Goal: Task Accomplishment & Management: Manage account settings

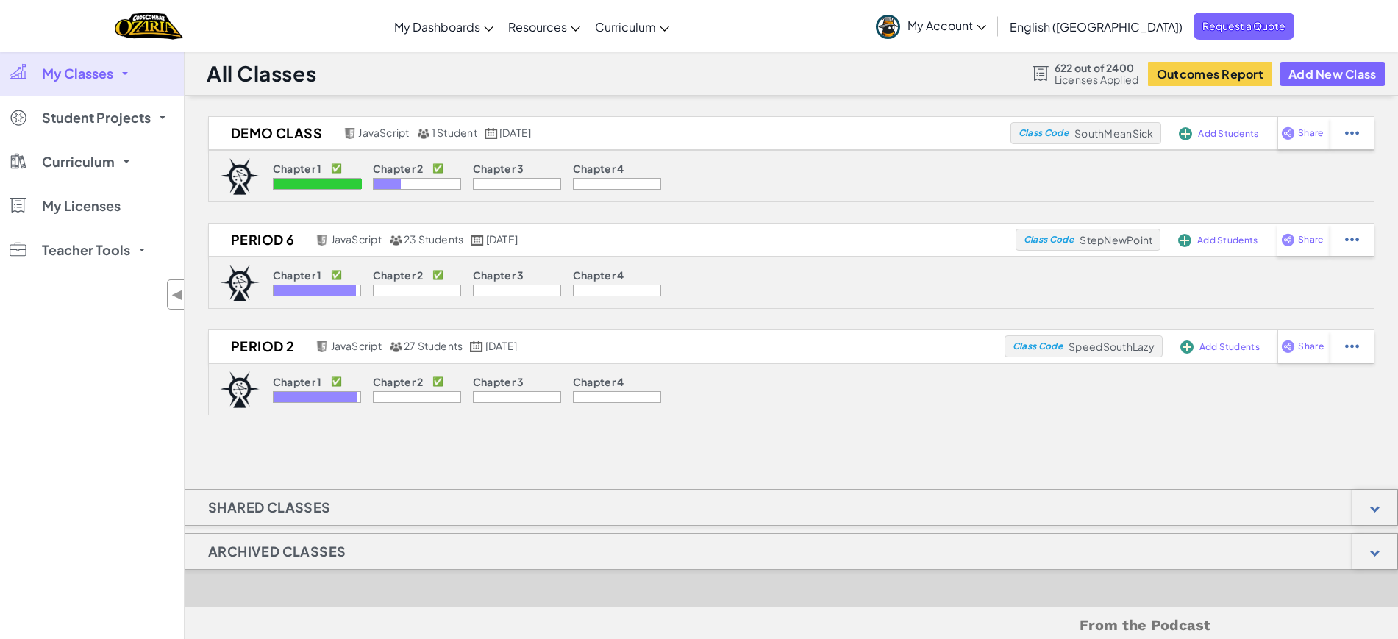
click at [474, 385] on p "Chapter 3" at bounding box center [498, 382] width 51 height 12
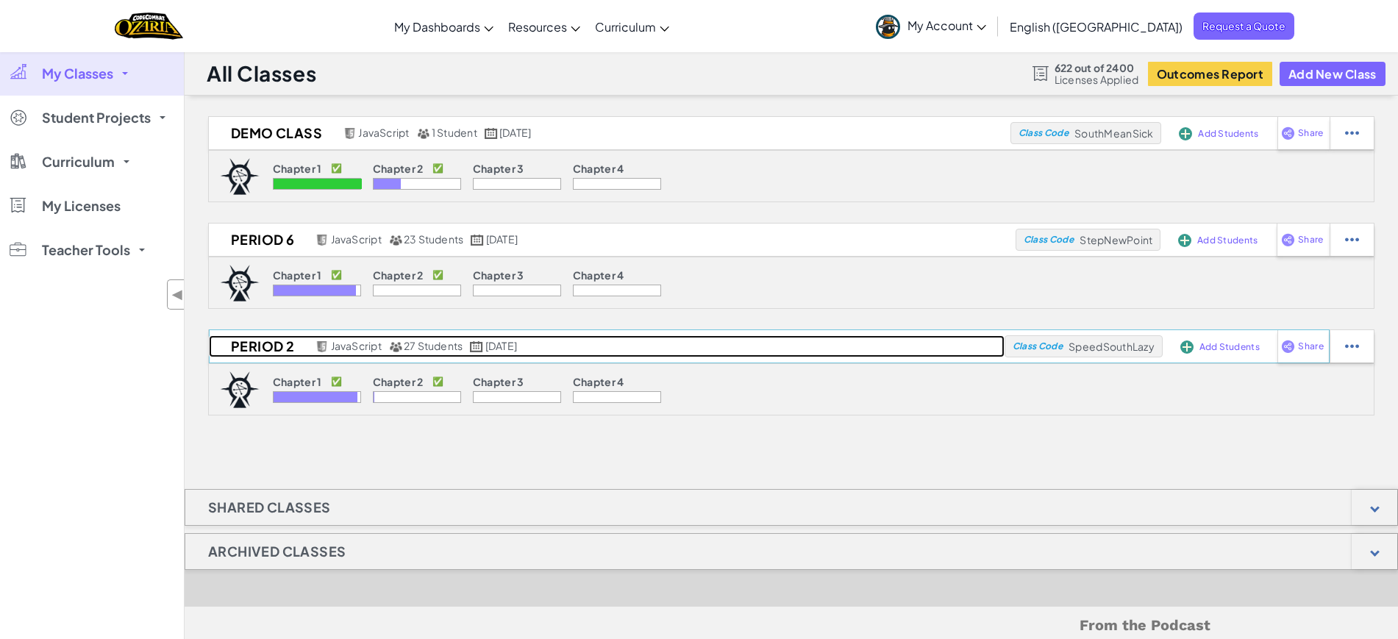
click at [447, 355] on link "Period 2 JavaScript 27 Students [DATE]" at bounding box center [607, 346] width 796 height 22
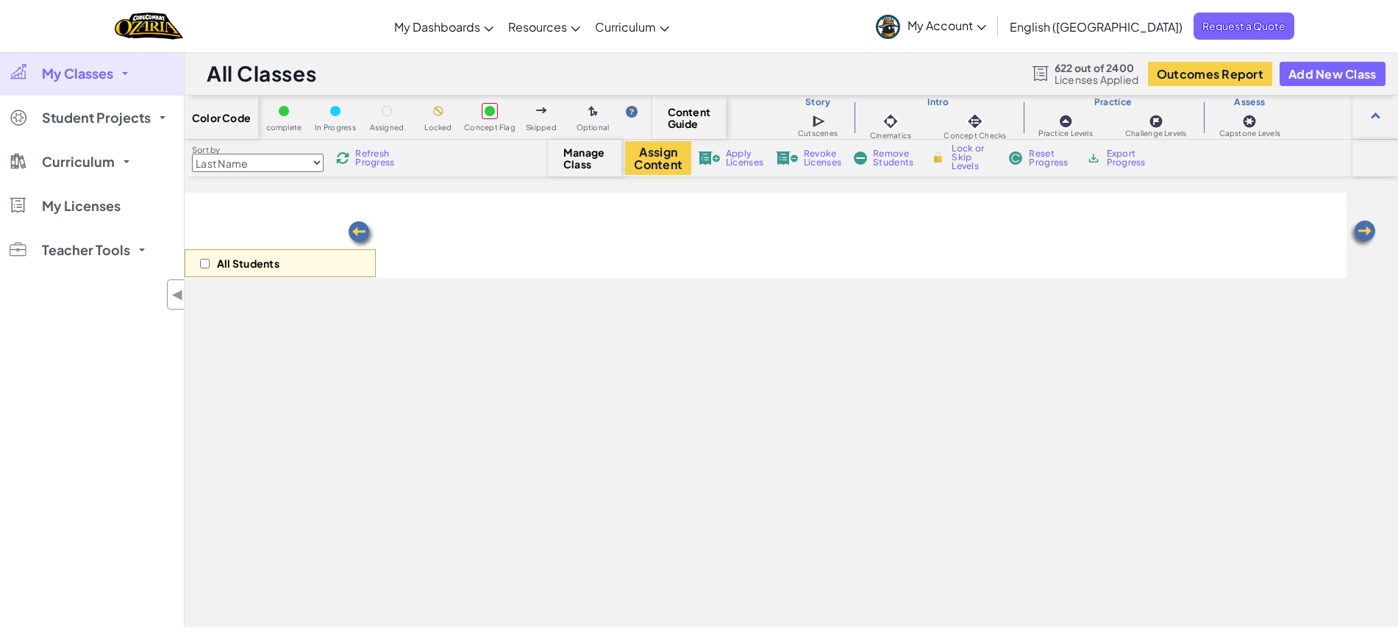
select select "5d8a57abe8919b28d5113af1"
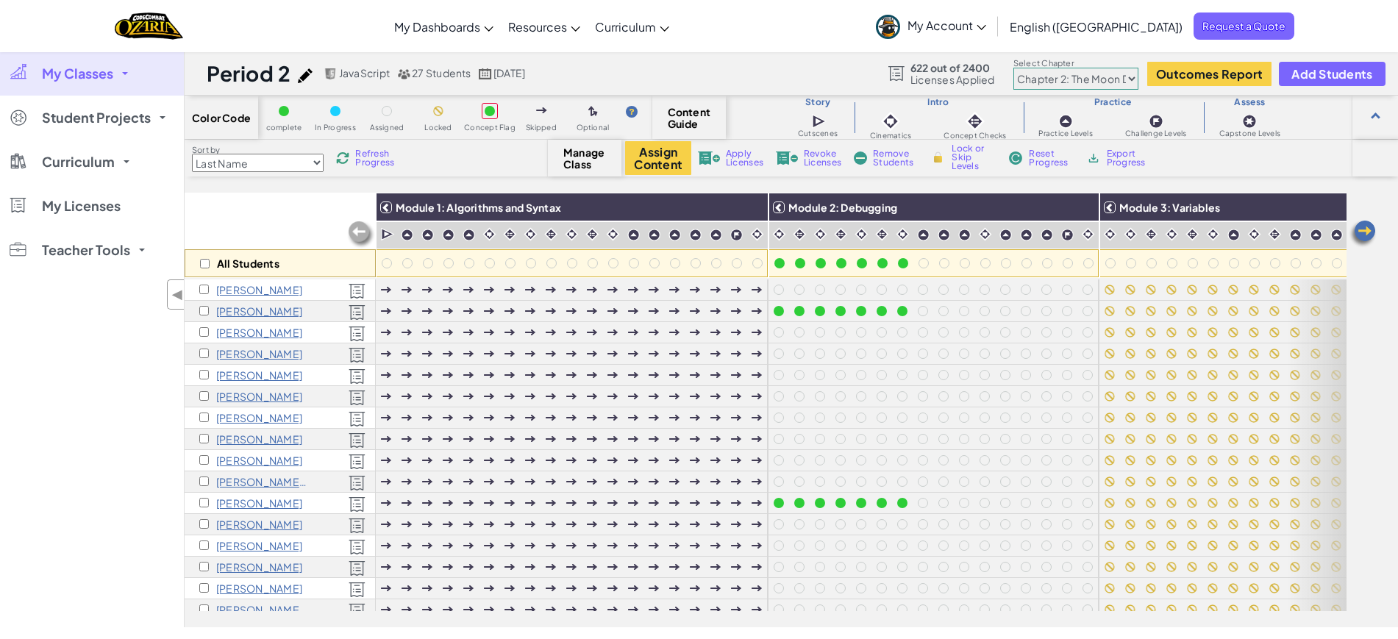
click at [99, 74] on span "My Classes" at bounding box center [77, 73] width 71 height 13
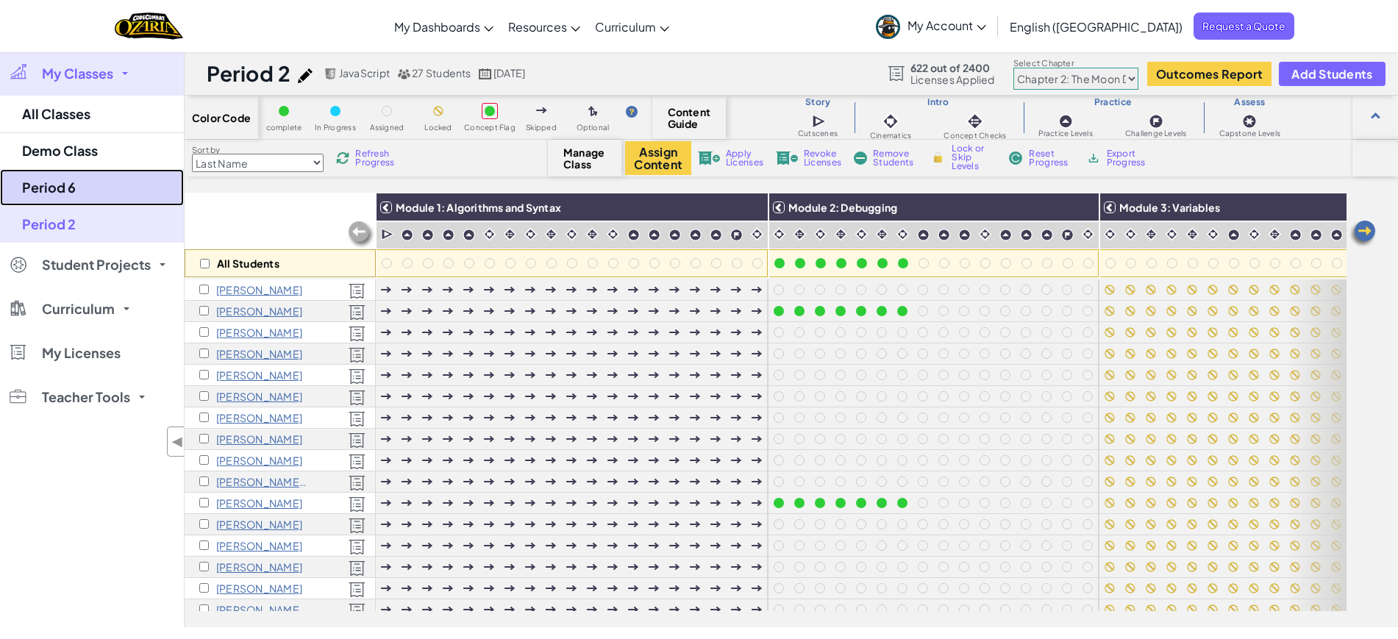
click at [108, 171] on link "Period 6" at bounding box center [92, 187] width 184 height 37
select select "5d8a57abe8919b28d5113af1"
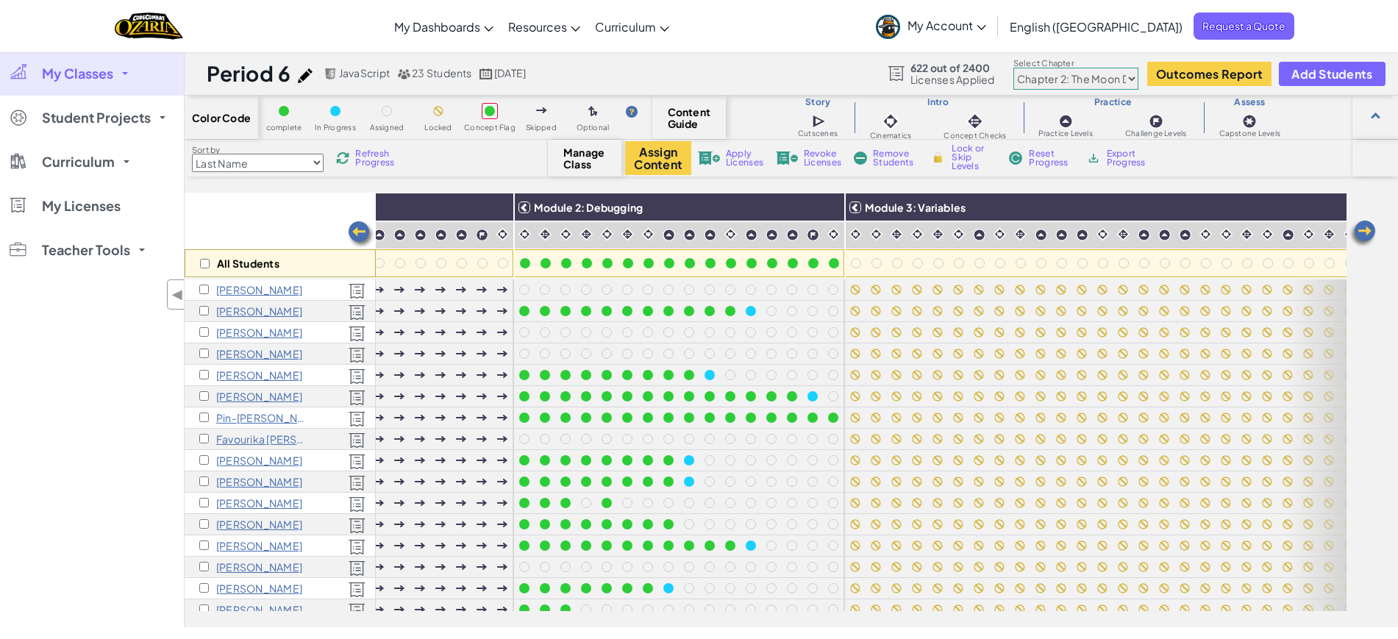
scroll to position [0, 238]
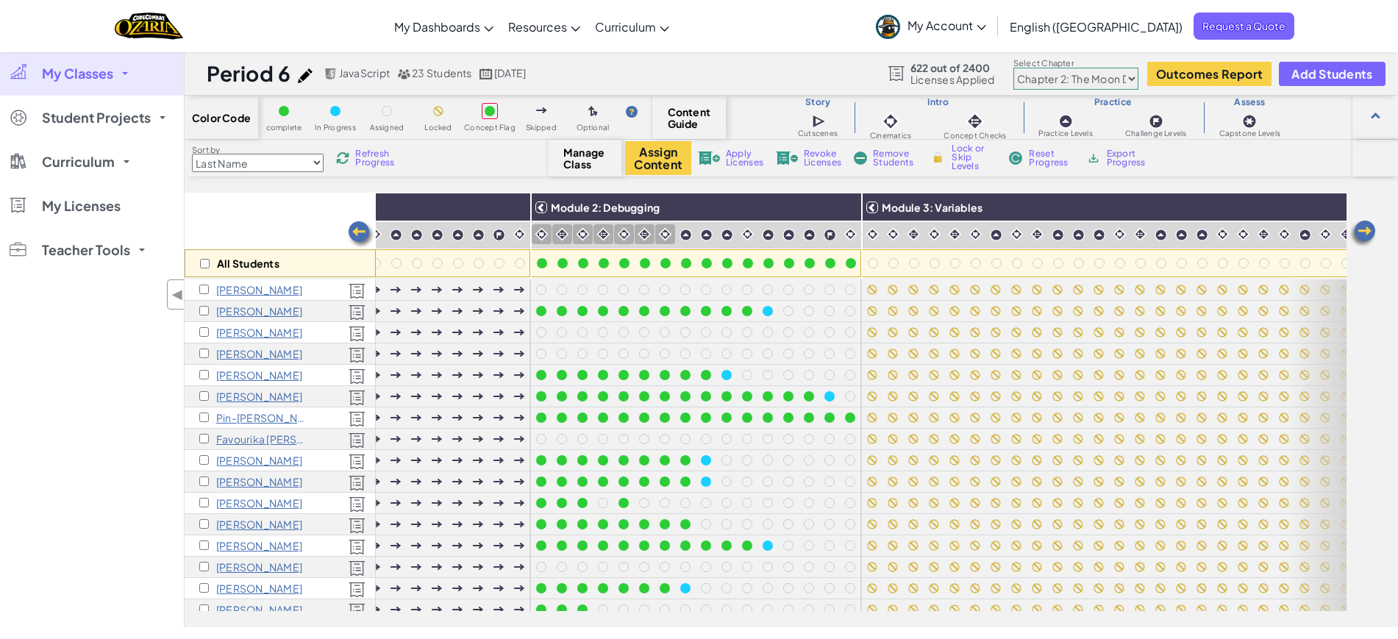
click at [115, 58] on link "My Classes" at bounding box center [92, 73] width 184 height 44
click at [115, 75] on link "My Classes" at bounding box center [92, 73] width 184 height 44
click at [122, 79] on link "My Classes" at bounding box center [92, 73] width 184 height 44
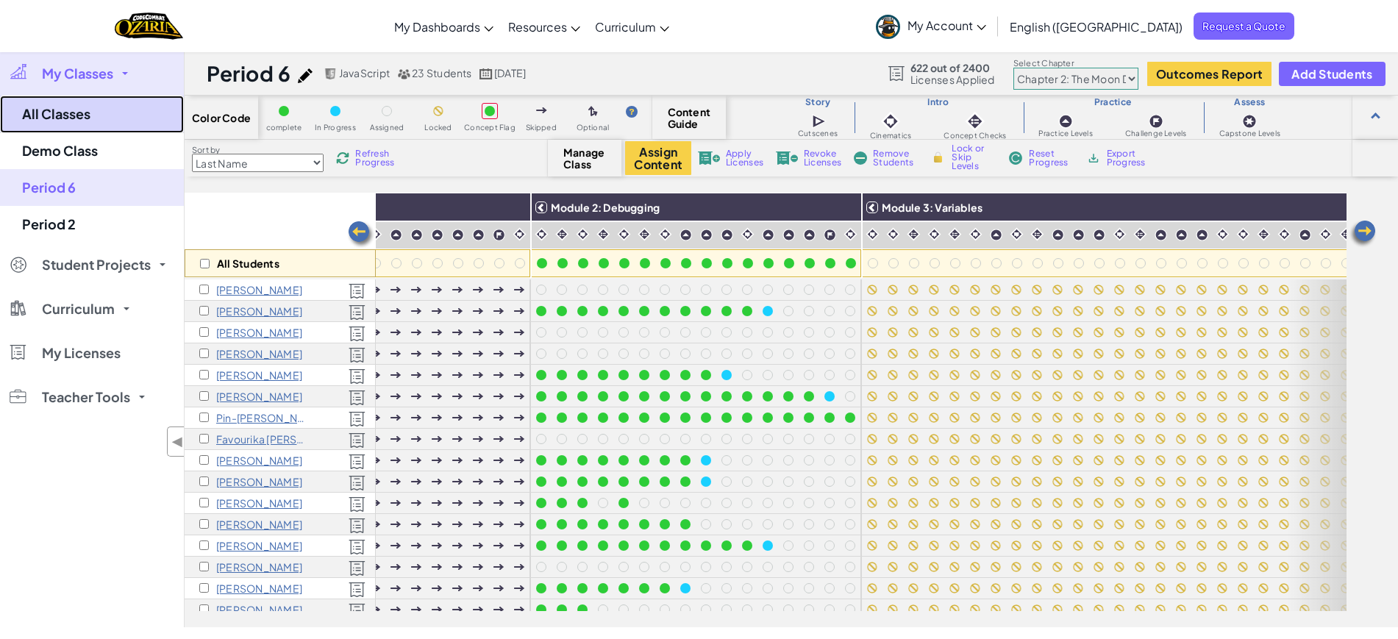
click at [101, 126] on link "All Classes" at bounding box center [92, 115] width 184 height 38
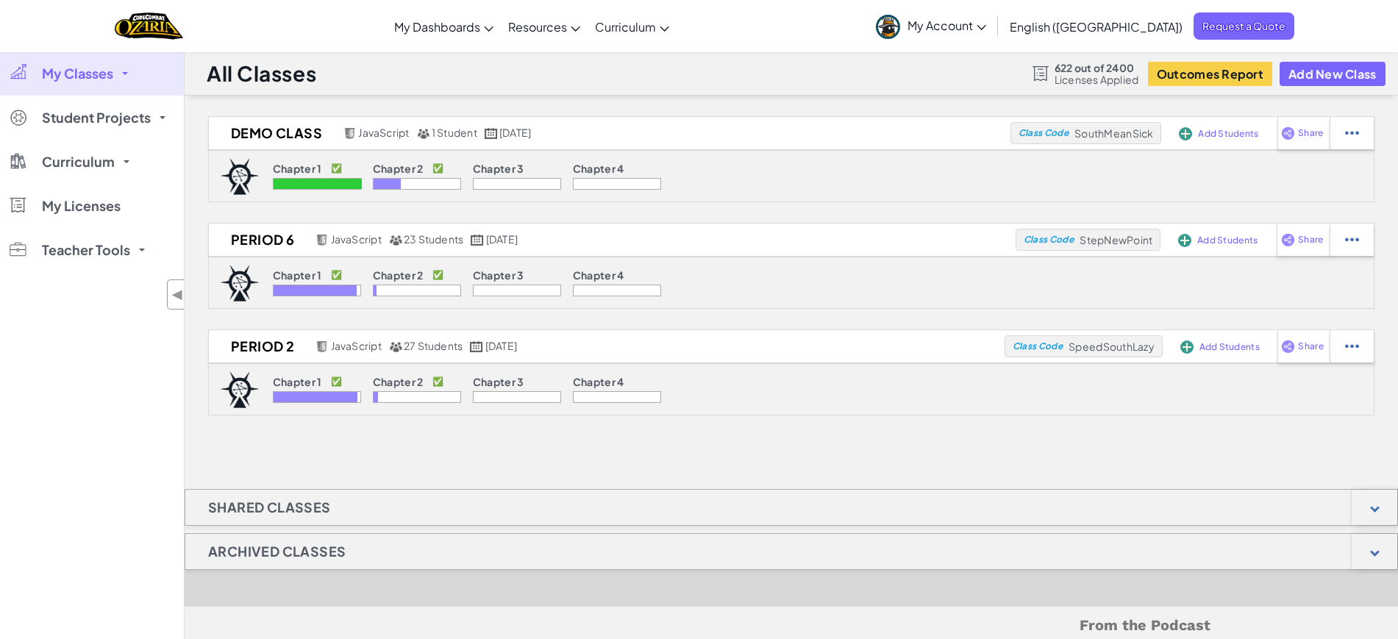
drag, startPoint x: 857, startPoint y: 207, endPoint x: 843, endPoint y: 208, distance: 14.1
click at [852, 208] on div "Demo Class JavaScript 1 Student [DATE] Class Code SouthMeanSick Add Students Sh…" at bounding box center [792, 265] width 1214 height 299
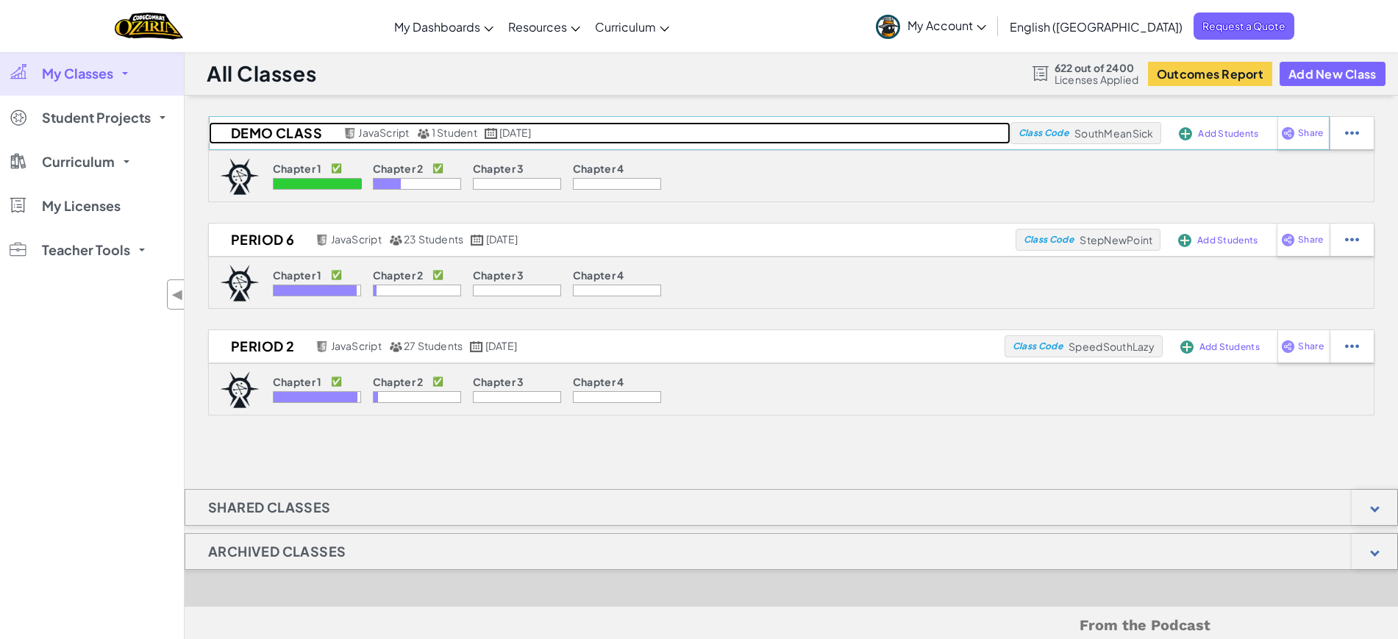
click at [246, 132] on h2 "Demo Class" at bounding box center [274, 133] width 131 height 22
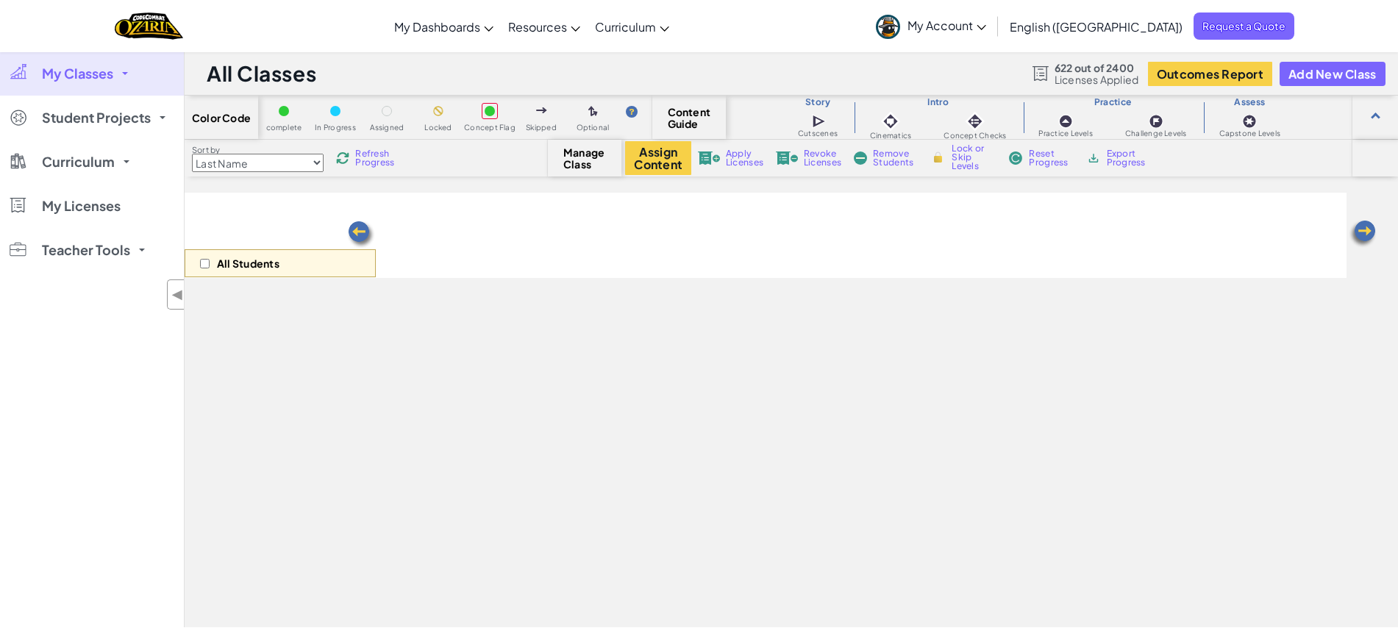
select select "5d8a57abe8919b28d5113af1"
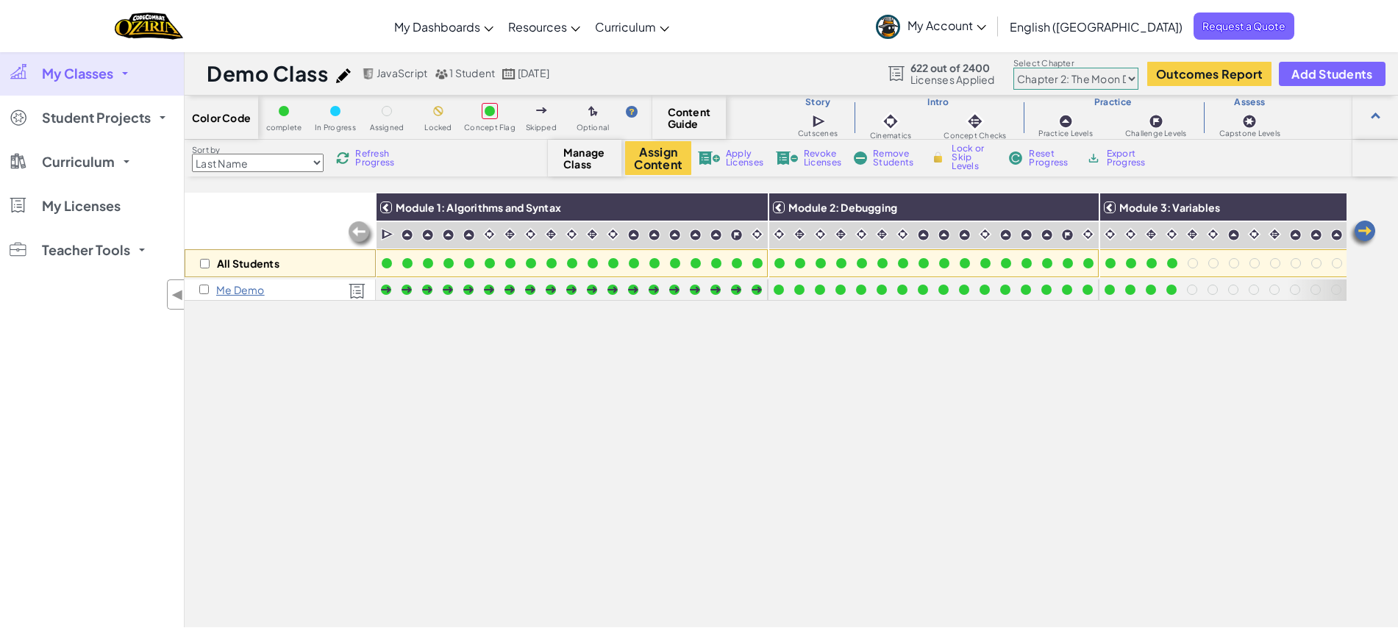
click at [986, 31] on span "My Account" at bounding box center [947, 25] width 79 height 15
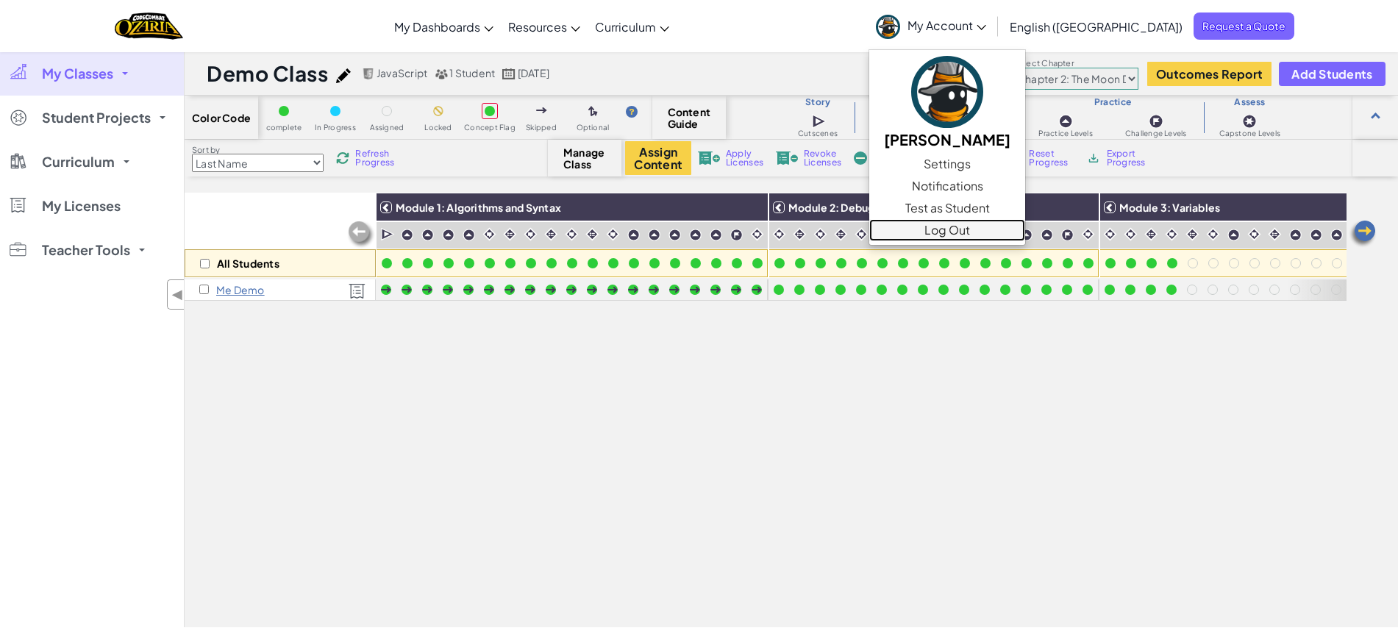
click at [1025, 228] on link "Log Out" at bounding box center [947, 230] width 156 height 22
